Goal: Task Accomplishment & Management: Complete application form

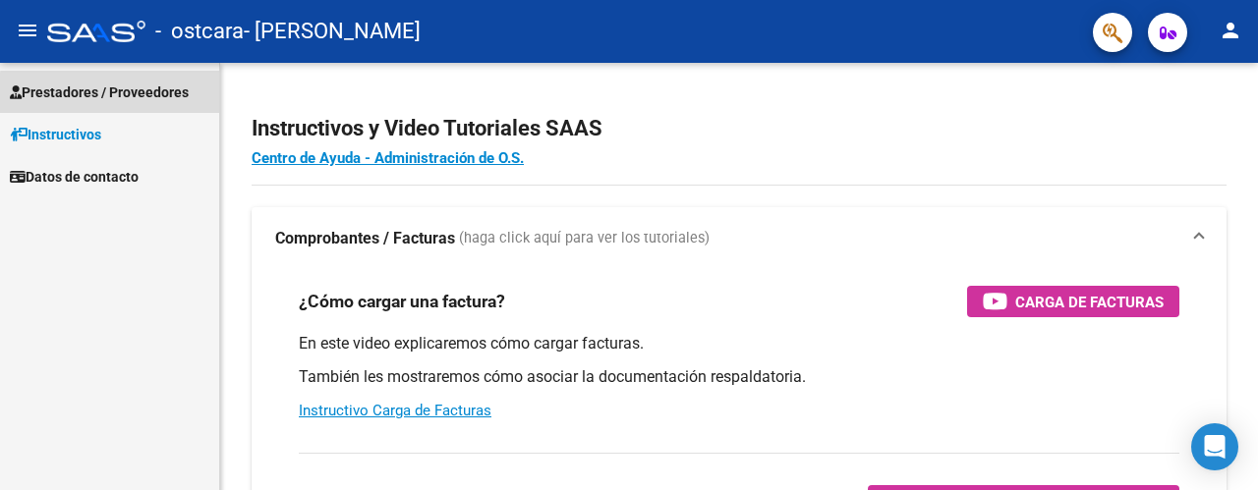
click at [142, 95] on span "Prestadores / Proveedores" at bounding box center [99, 93] width 179 height 22
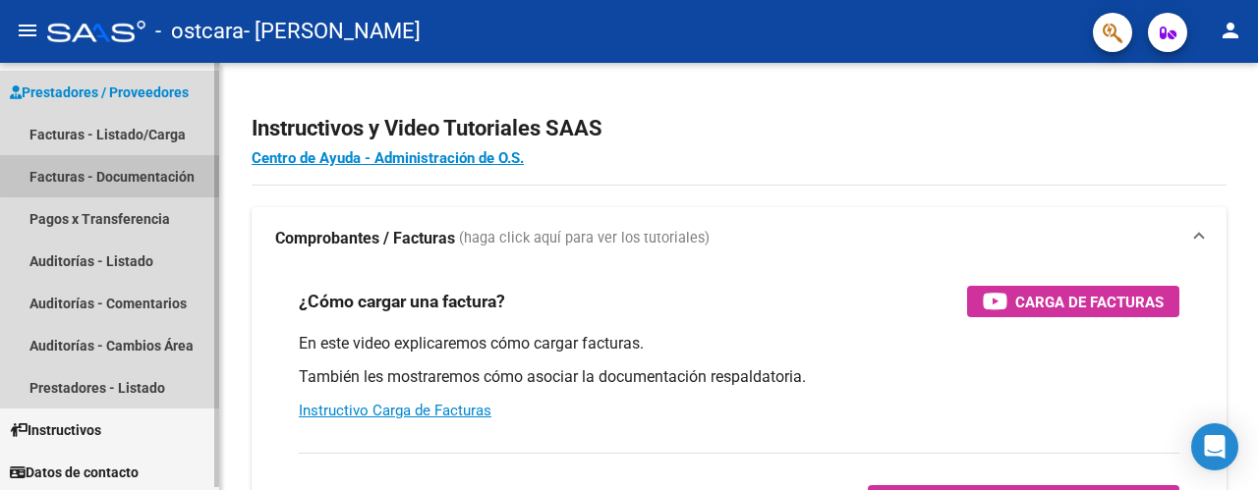
click at [112, 166] on link "Facturas - Documentación" at bounding box center [109, 176] width 219 height 42
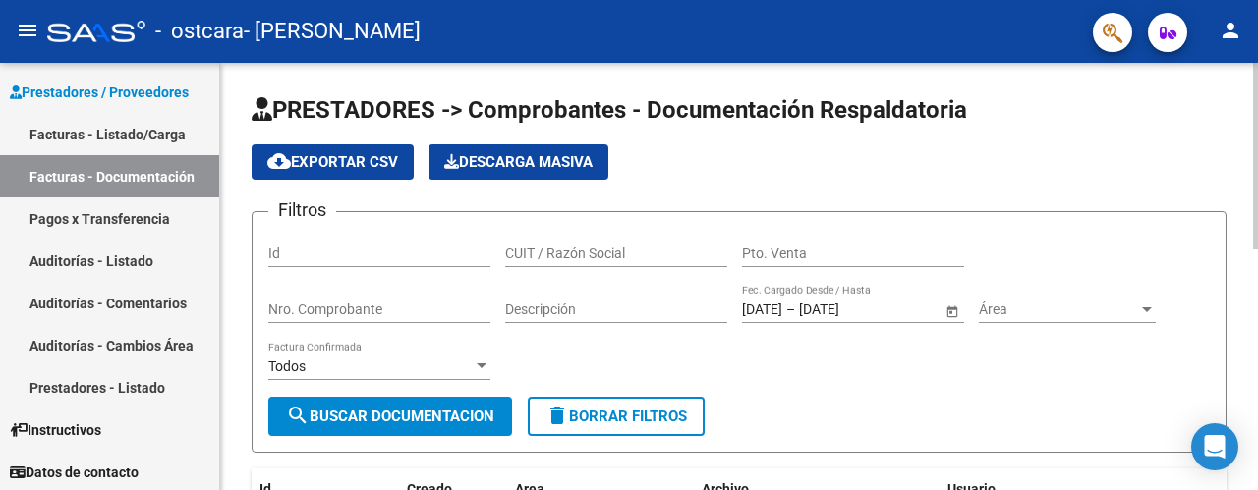
click at [352, 310] on input "Nro. Comprobante" at bounding box center [379, 310] width 222 height 17
type input "0"
type input "431"
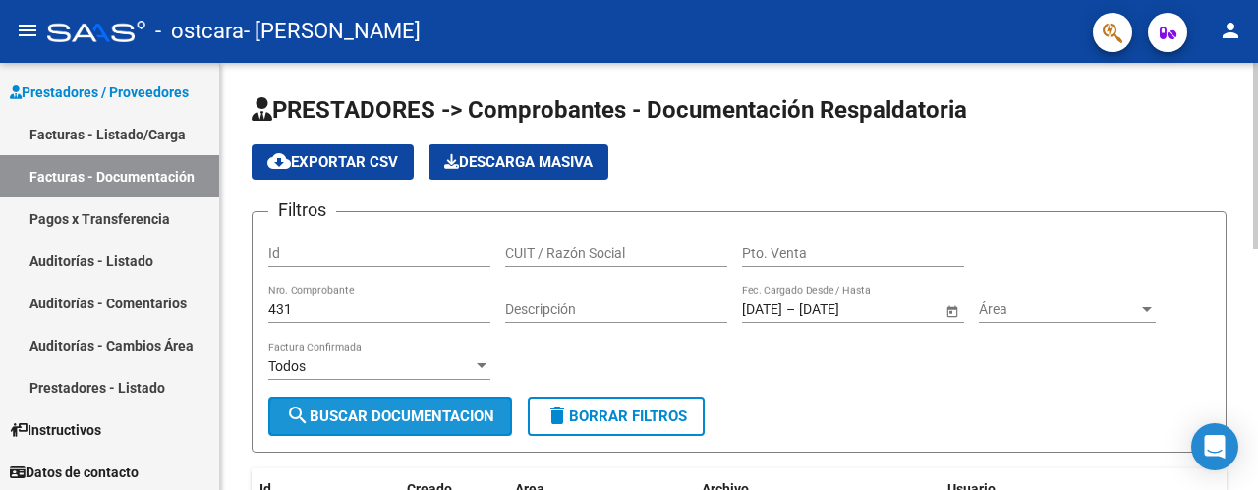
click at [450, 422] on span "search Buscar Documentacion" at bounding box center [390, 417] width 208 height 18
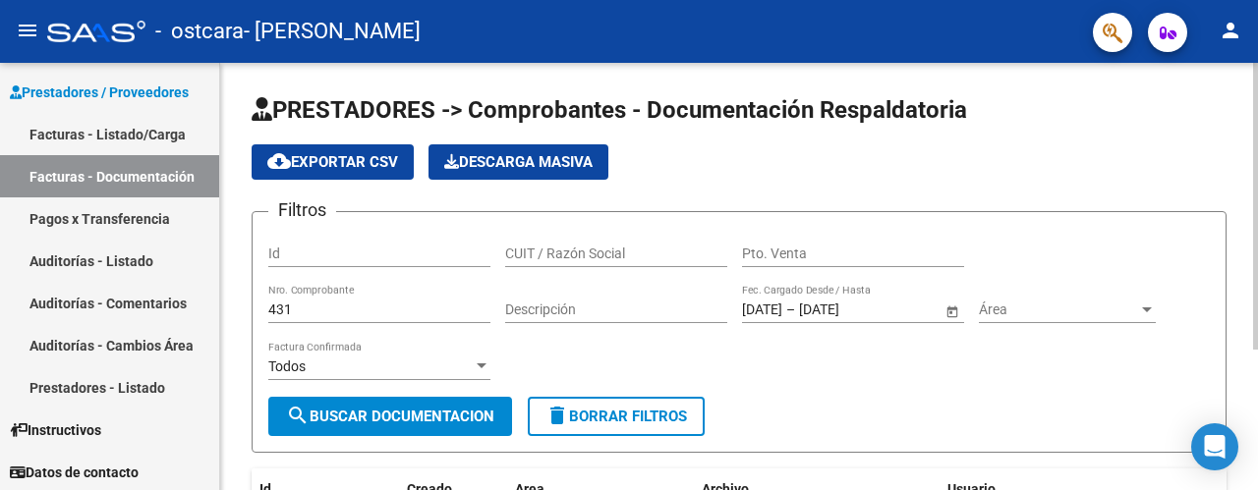
click at [1257, 187] on div at bounding box center [1255, 206] width 5 height 287
click at [1194, 100] on h1 "PRESTADORES -> Comprobantes - Documentación Respaldatoria" at bounding box center [739, 111] width 975 height 34
type input "-5"
click at [1144, 481] on div "Usuario" at bounding box center [1087, 490] width 279 height 23
click at [456, 416] on span "search Buscar Documentacion" at bounding box center [390, 417] width 208 height 18
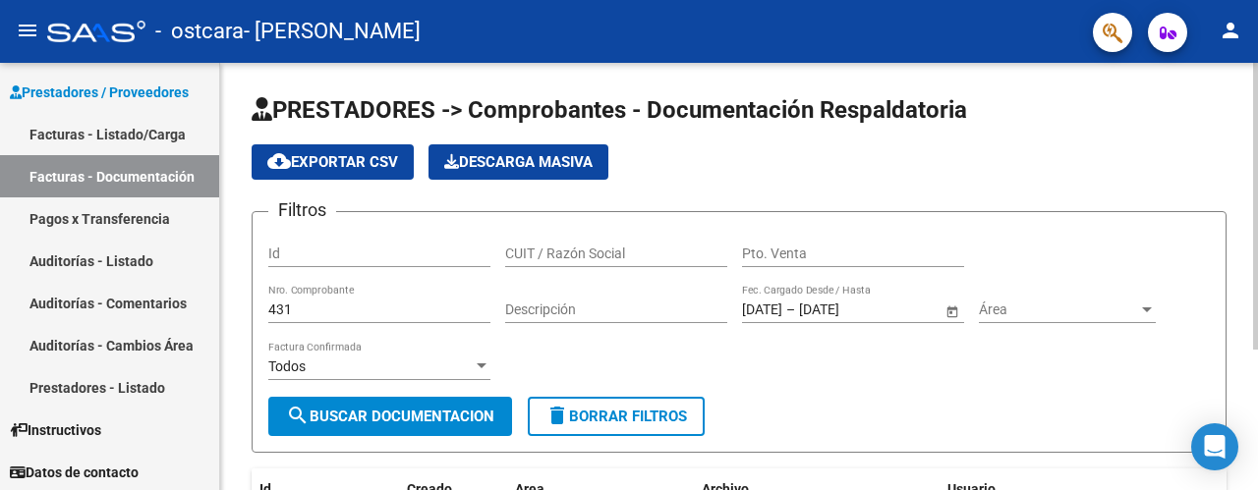
scroll to position [6, 0]
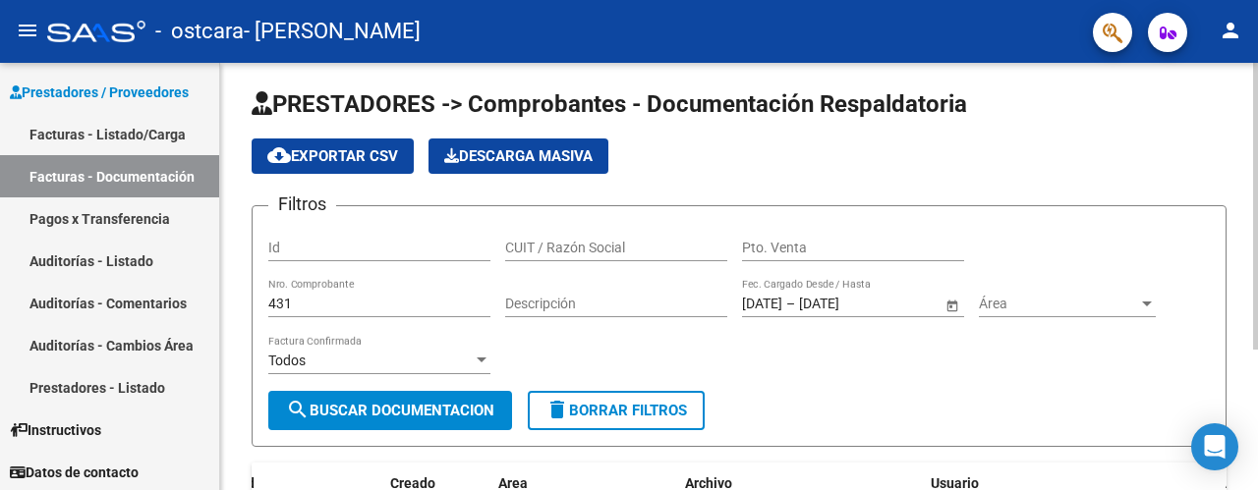
click at [1183, 124] on app-list-header "PRESTADORES -> Comprobantes - Documentación Respaldatoria cloud_download Export…" at bounding box center [739, 267] width 975 height 359
type input "-1"
click at [509, 167] on app-list-header "PRESTADORES -> Comprobantes - Documentación Respaldatoria cloud_download Export…" at bounding box center [739, 267] width 975 height 359
click at [234, 209] on div "PRESTADORES -> Comprobantes - Documentación Respaldatoria cloud_download Export…" at bounding box center [739, 368] width 1038 height 623
drag, startPoint x: 256, startPoint y: 454, endPoint x: 256, endPoint y: 333, distance: 120.9
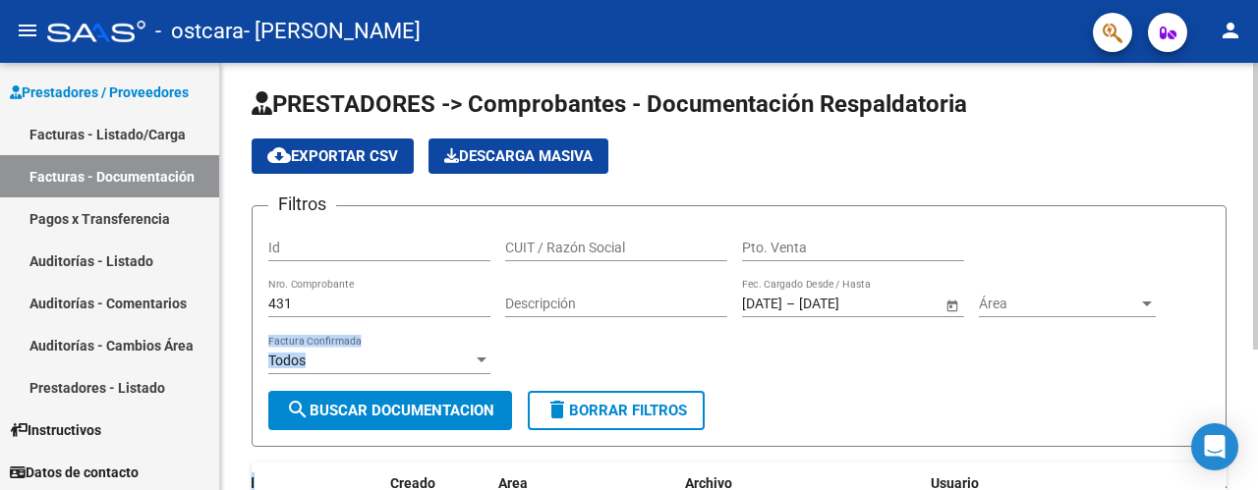
click at [256, 333] on div "PRESTADORES -> Comprobantes - Documentación Respaldatoria cloud_download Export…" at bounding box center [739, 352] width 975 height 529
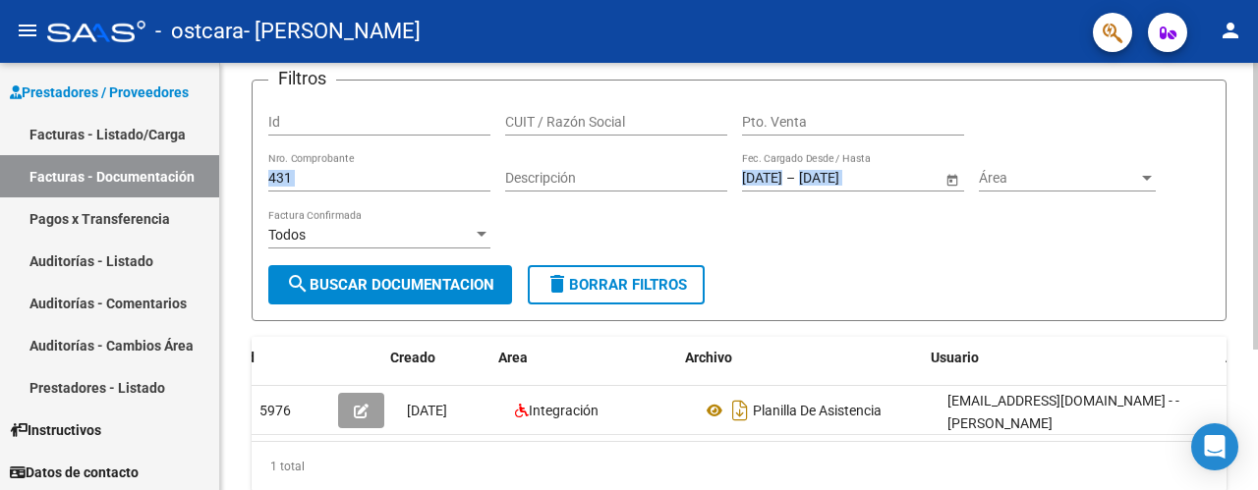
click at [1257, 235] on div at bounding box center [1255, 300] width 5 height 287
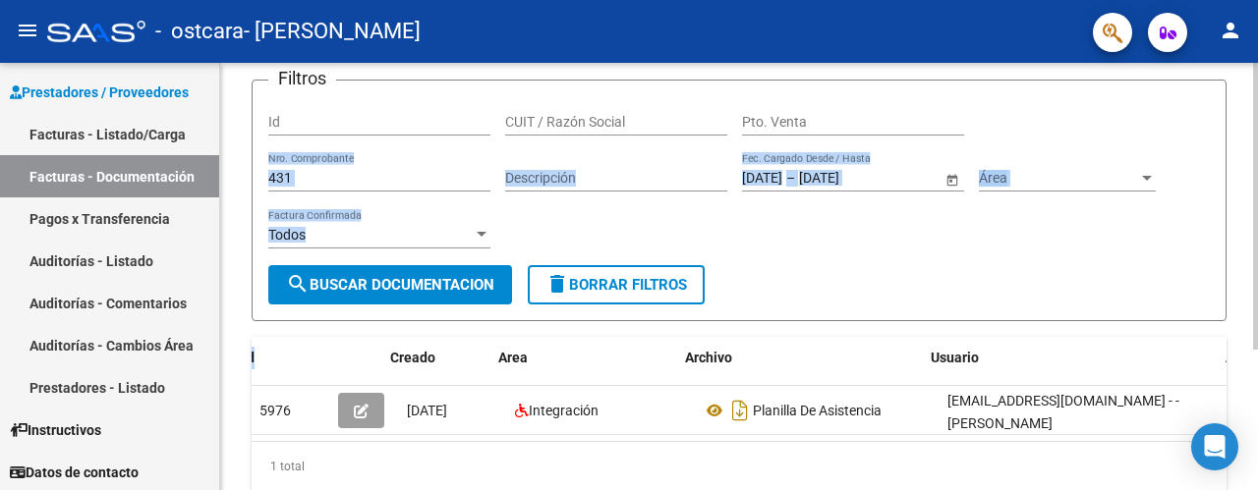
scroll to position [162, 0]
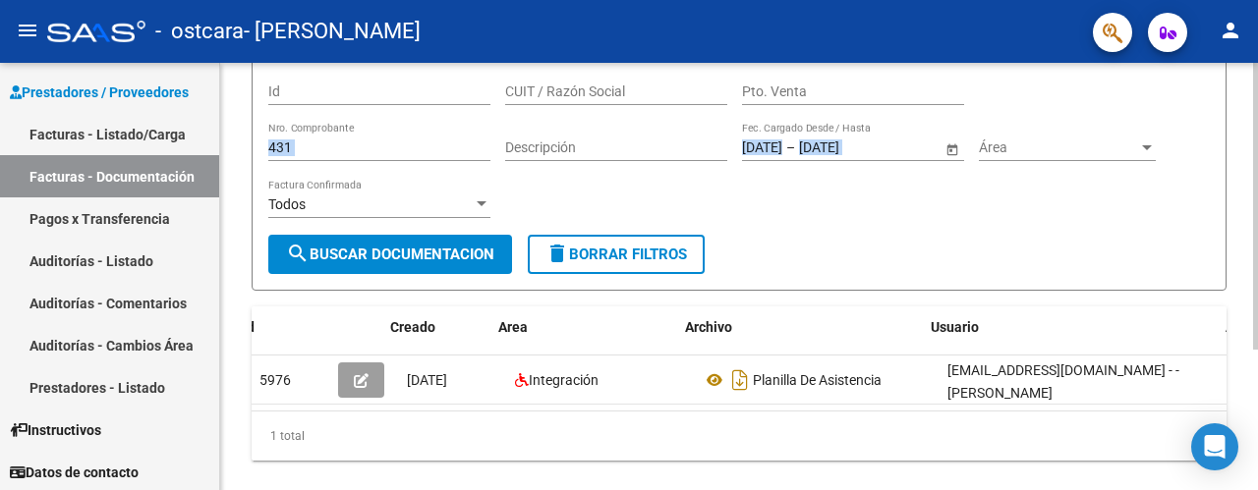
click at [1257, 235] on div at bounding box center [1255, 323] width 5 height 287
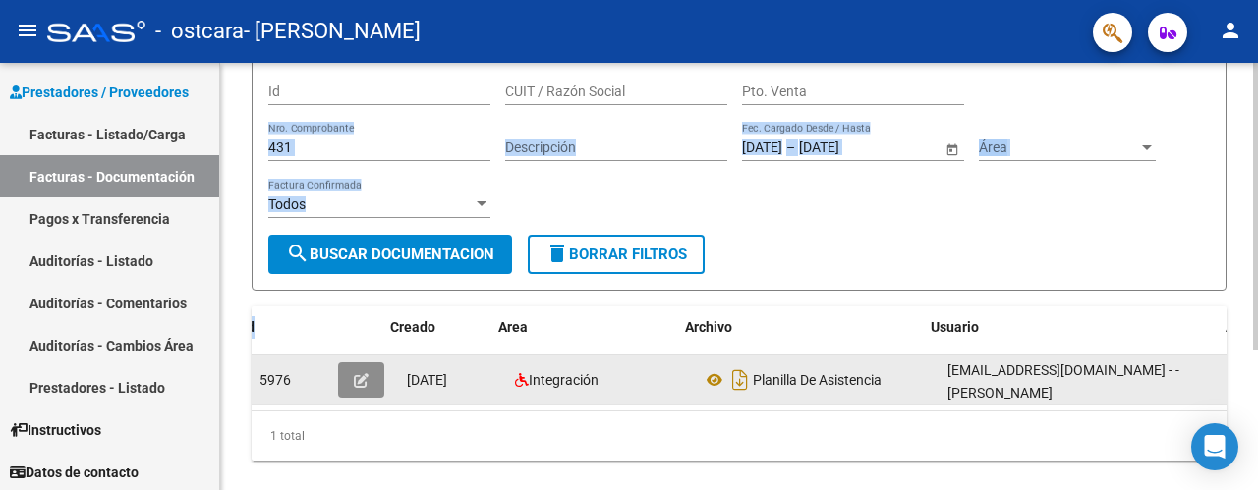
click at [368, 367] on button "button" at bounding box center [361, 380] width 46 height 35
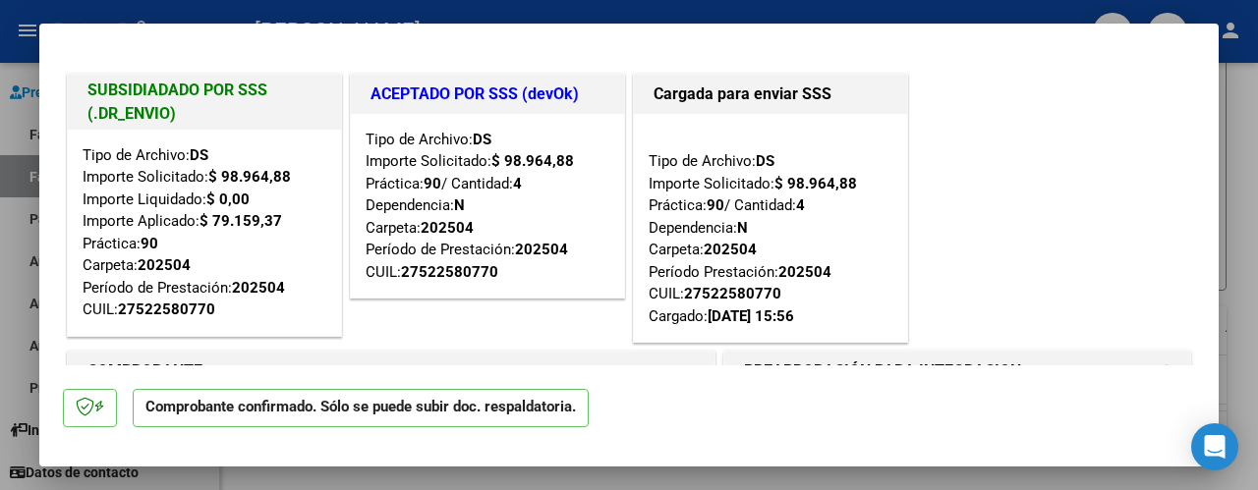
scroll to position [279, 0]
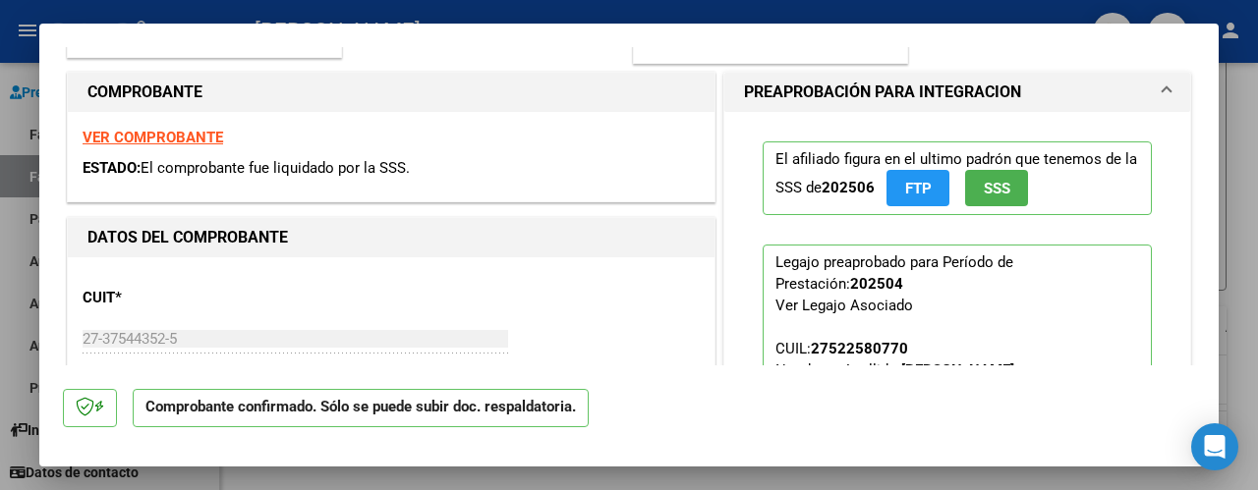
click at [1223, 177] on div at bounding box center [629, 245] width 1258 height 490
type input "$ 0,00"
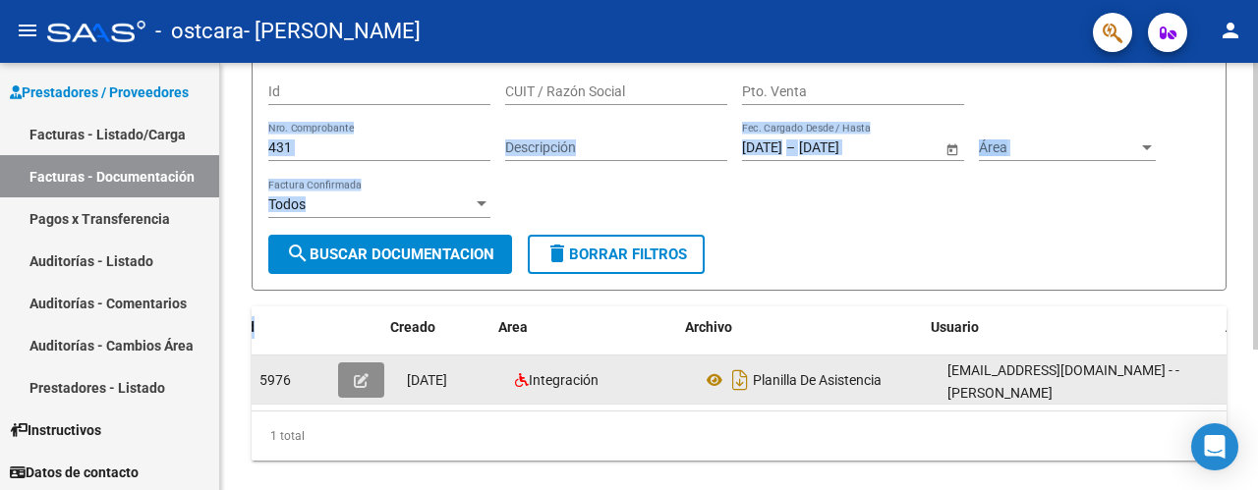
click at [362, 374] on icon "button" at bounding box center [361, 380] width 15 height 15
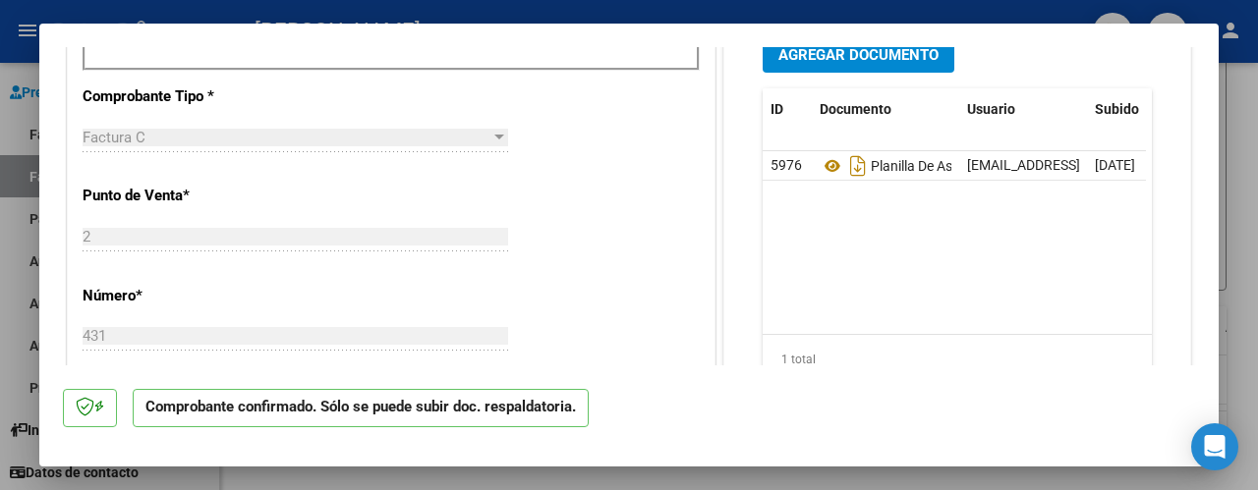
scroll to position [809, 0]
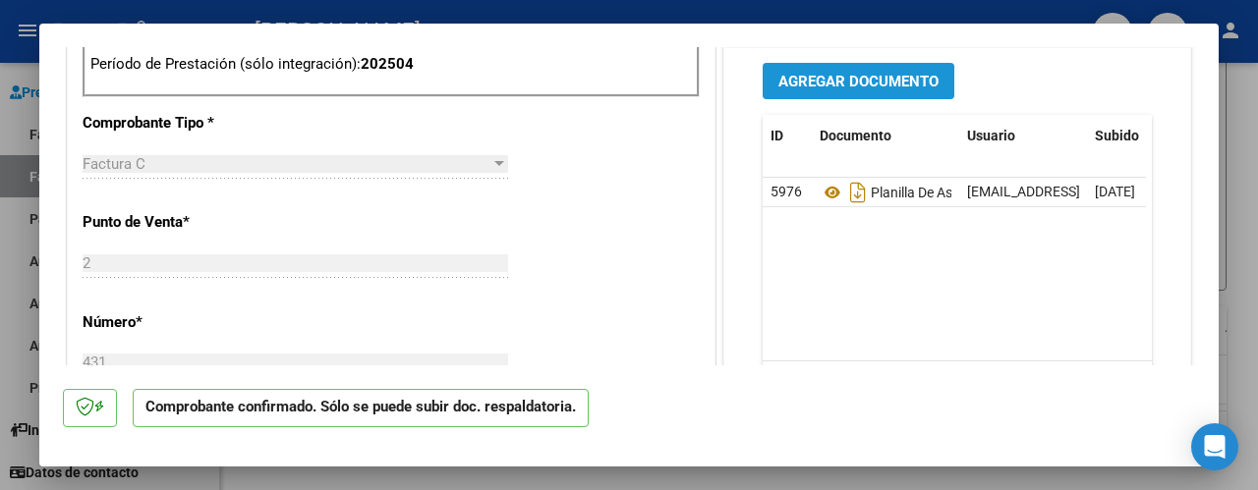
click at [794, 80] on span "Agregar Documento" at bounding box center [858, 82] width 160 height 18
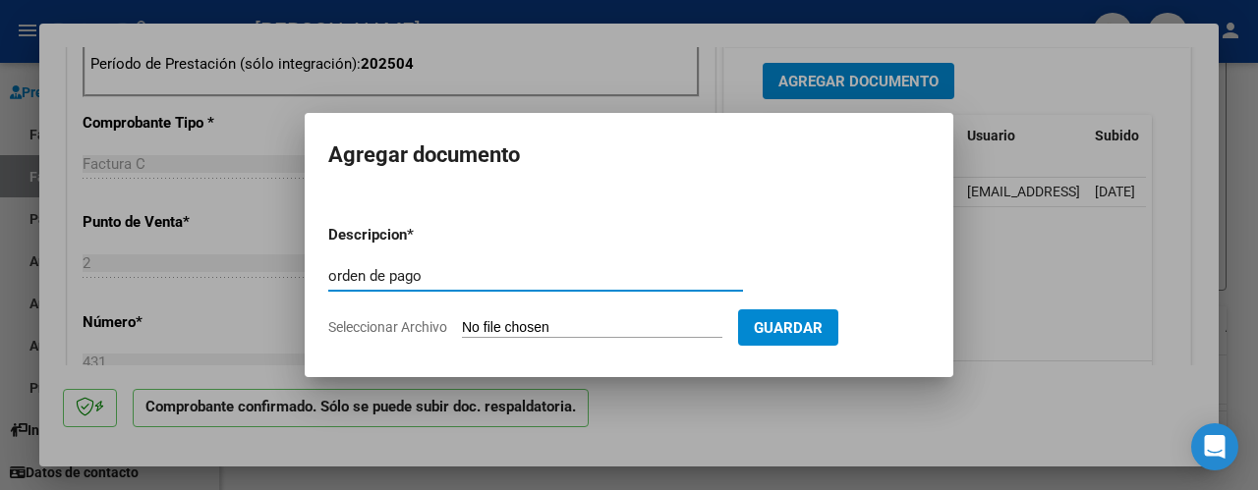
type input "orden de pago"
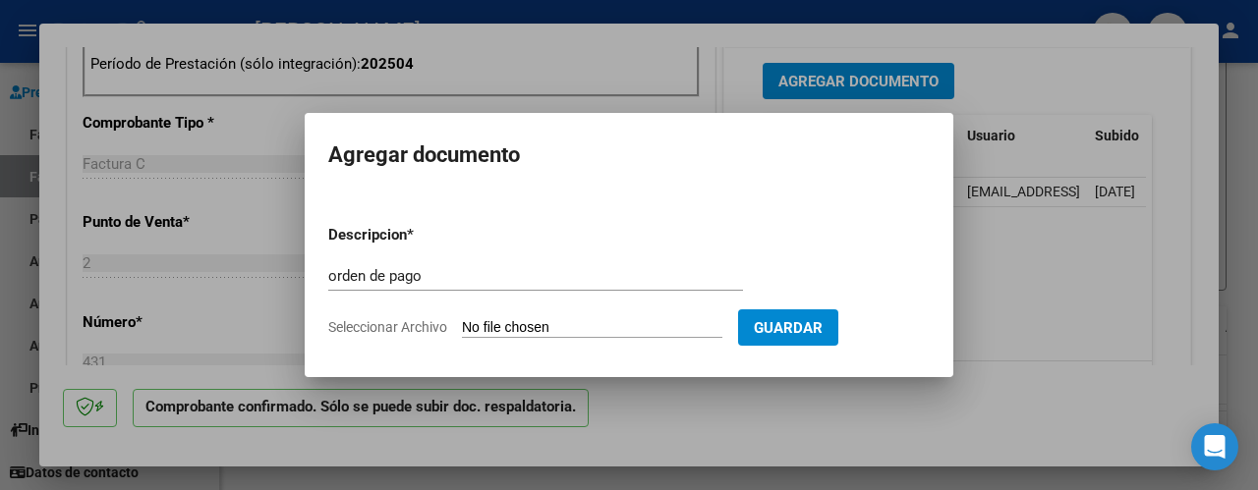
click at [641, 314] on form "Descripcion * orden de pago Escriba aquí una descripcion Seleccionar Archivo Gu…" at bounding box center [629, 281] width 602 height 144
click at [516, 324] on input "Seleccionar Archivo" at bounding box center [592, 328] width 260 height 19
click at [564, 323] on input "Seleccionar Archivo" at bounding box center [592, 328] width 260 height 19
type input "C:\fakepath\1755004331494.pdf"
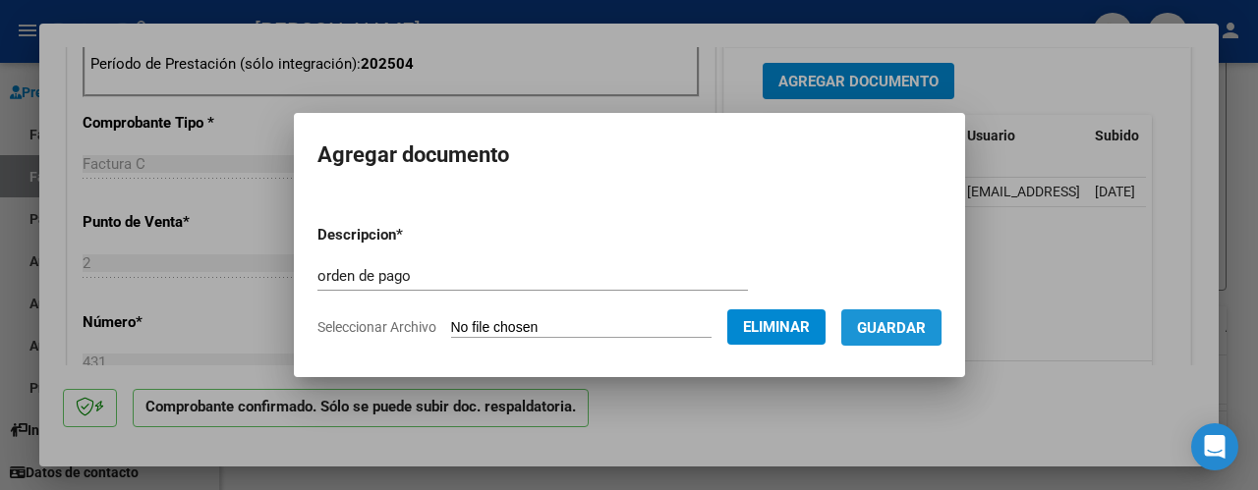
click at [906, 326] on span "Guardar" at bounding box center [891, 328] width 69 height 18
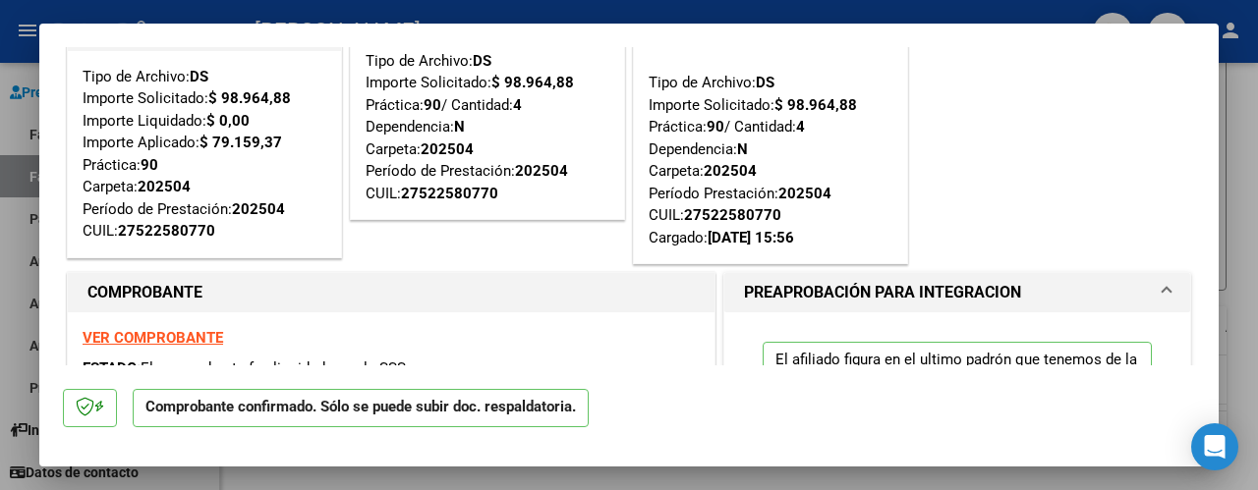
scroll to position [0, 0]
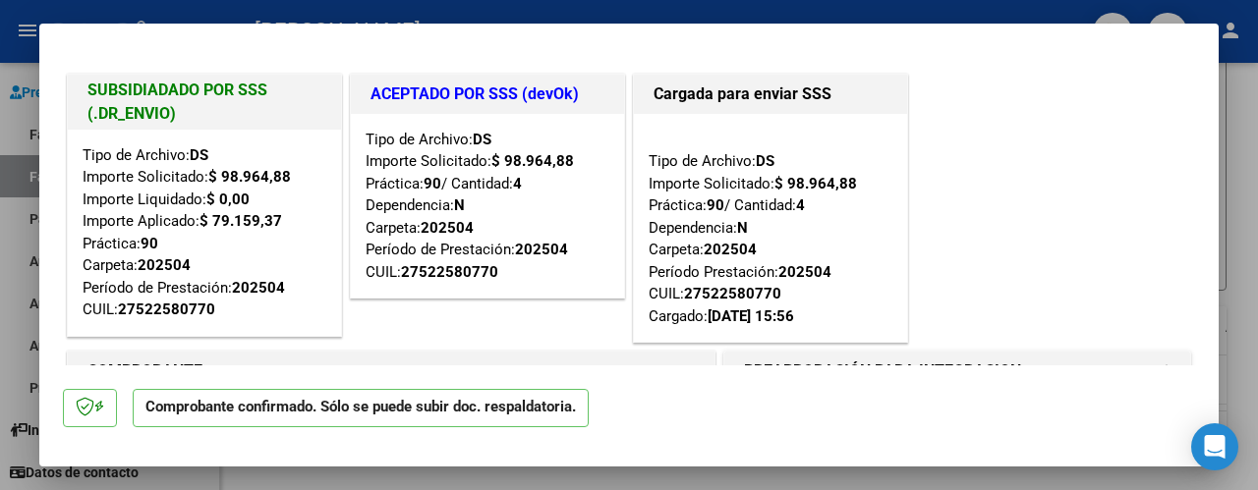
click at [1186, 0] on div at bounding box center [629, 245] width 1258 height 490
type input "$ 0,00"
